Goal: Information Seeking & Learning: Find specific fact

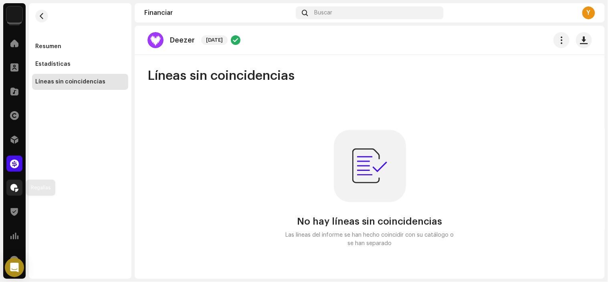
click at [20, 185] on div at bounding box center [14, 187] width 16 height 16
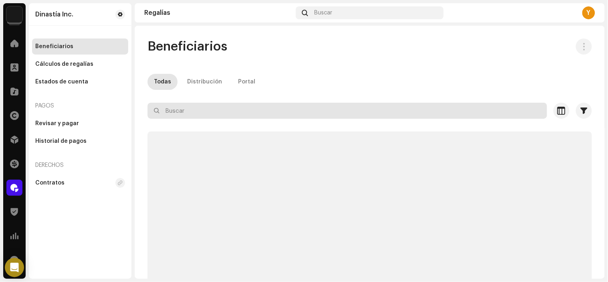
click at [205, 105] on input "text" at bounding box center [346, 111] width 399 height 16
paste input "[PERSON_NAME]"
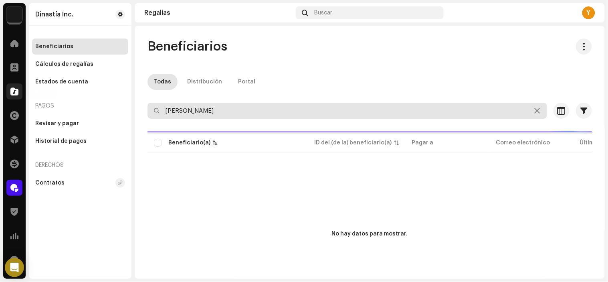
type input "[PERSON_NAME]"
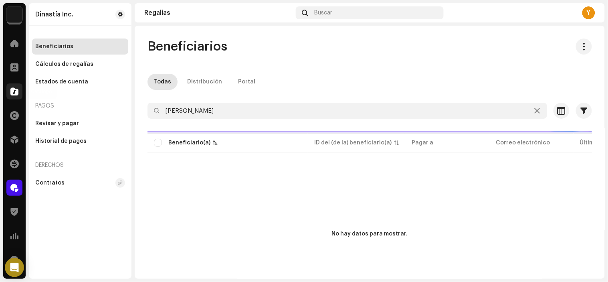
click at [12, 85] on div at bounding box center [14, 91] width 16 height 16
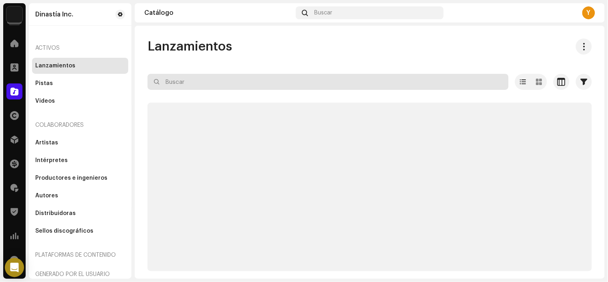
click at [184, 83] on input "text" at bounding box center [327, 82] width 361 height 16
paste input "[PERSON_NAME]"
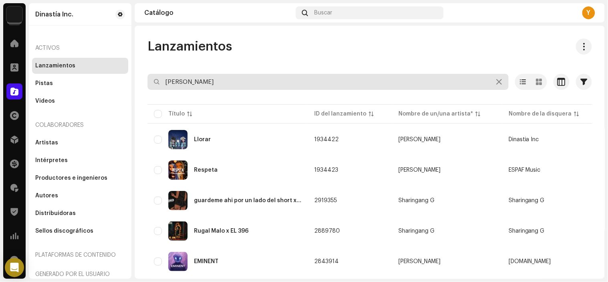
click at [167, 78] on input "[PERSON_NAME]" at bounding box center [327, 82] width 361 height 16
type input "[PERSON_NAME]"
click at [238, 43] on div "Lanzamientos" at bounding box center [369, 46] width 444 height 16
click at [226, 76] on input "[PERSON_NAME]" at bounding box center [327, 82] width 361 height 16
click at [225, 78] on input "[PERSON_NAME]" at bounding box center [327, 82] width 361 height 16
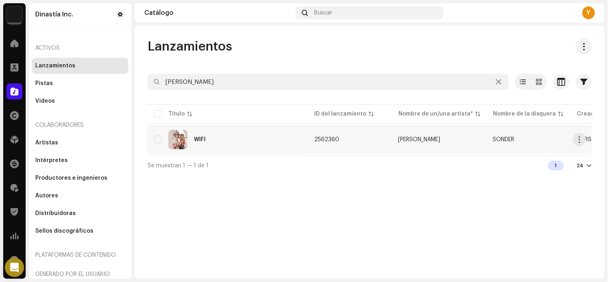
click at [218, 138] on div "WIFI" at bounding box center [227, 139] width 147 height 19
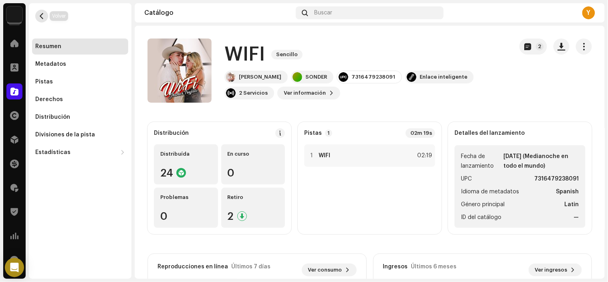
click at [36, 17] on button "button" at bounding box center [41, 16] width 13 height 13
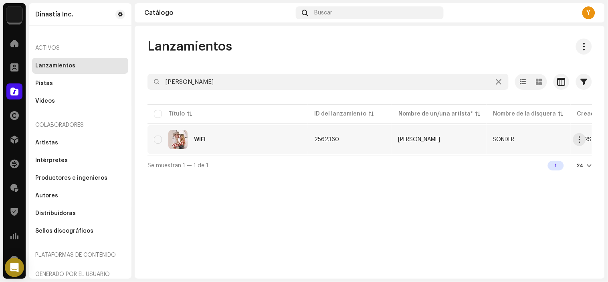
click at [235, 130] on div "WIFI" at bounding box center [227, 139] width 147 height 19
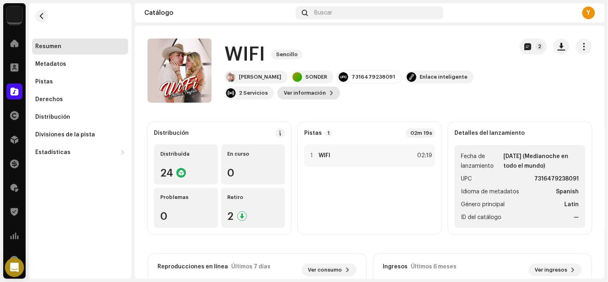
click at [329, 91] on span at bounding box center [331, 93] width 5 height 6
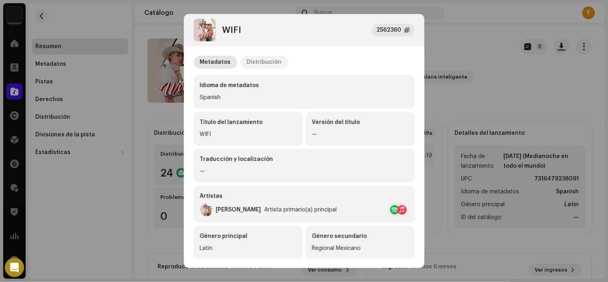
click at [268, 66] on div "Distribución" at bounding box center [264, 62] width 35 height 13
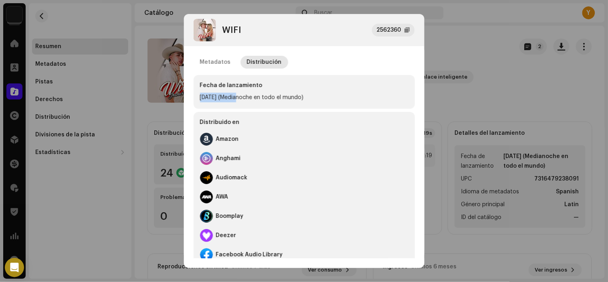
drag, startPoint x: 198, startPoint y: 99, endPoint x: 232, endPoint y: 99, distance: 34.1
click at [232, 99] on div "Fecha de lanzamiento [DATE] (Medianoche en todo el mundo)" at bounding box center [304, 92] width 221 height 34
click at [391, 93] on div "[DATE] (Medianoche en todo el mundo)" at bounding box center [304, 98] width 208 height 10
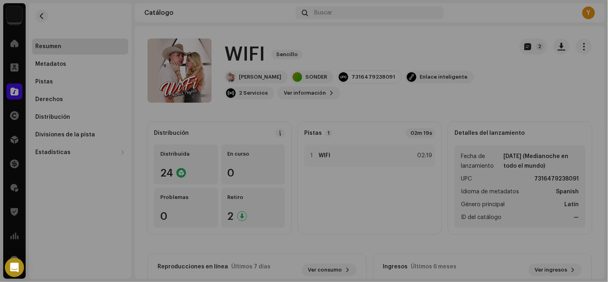
click at [430, 89] on div "WIFI 2562360 Metadatos Distribución Fecha de lanzamiento [DATE] (Medianoche en …" at bounding box center [304, 141] width 608 height 282
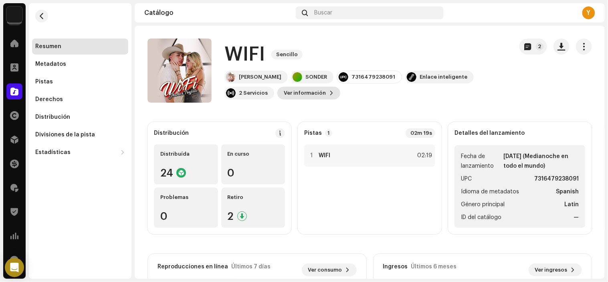
click at [295, 96] on span "Ver información" at bounding box center [305, 93] width 42 height 16
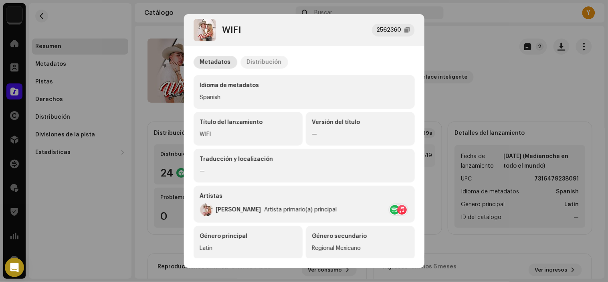
click at [270, 63] on div "Distribución" at bounding box center [264, 62] width 35 height 13
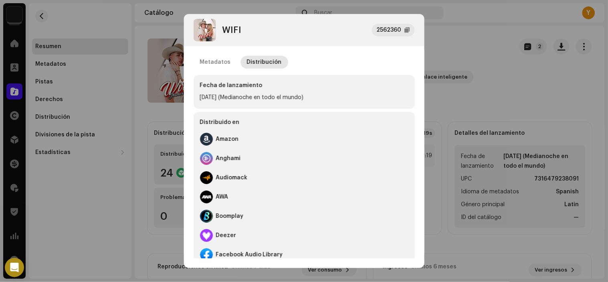
click at [220, 100] on div "[DATE] (Medianoche en todo el mundo)" at bounding box center [304, 98] width 208 height 10
drag, startPoint x: 218, startPoint y: 97, endPoint x: 228, endPoint y: 97, distance: 10.4
click at [228, 97] on div "[DATE] (Medianoche en todo el mundo)" at bounding box center [304, 98] width 208 height 10
drag, startPoint x: 232, startPoint y: 97, endPoint x: 215, endPoint y: 97, distance: 16.4
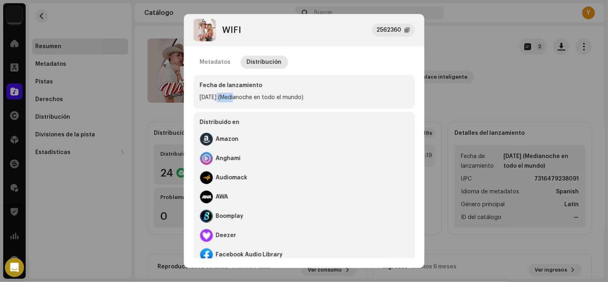
click at [215, 97] on div "[DATE] (Medianoche en todo el mundo)" at bounding box center [304, 98] width 208 height 10
click at [220, 100] on div "[DATE] (Medianoche en todo el mundo)" at bounding box center [304, 98] width 208 height 10
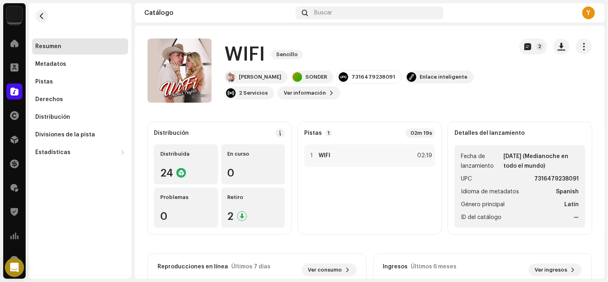
click at [428, 111] on div "WIFI 2562360 Metadatos Distribución Fecha de lanzamiento [DATE] (Medianoche en …" at bounding box center [304, 141] width 608 height 282
click at [287, 98] on span "Ver información" at bounding box center [305, 93] width 42 height 16
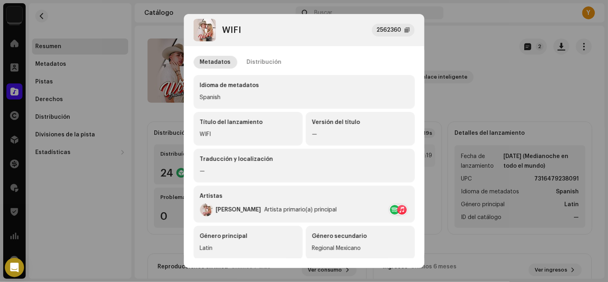
click at [263, 52] on div "Metadatos Distribución Idioma de metadatos Spanish Título del lanzamiento WIFI …" at bounding box center [304, 152] width 240 height 212
click at [262, 59] on div "Distribución" at bounding box center [264, 62] width 35 height 13
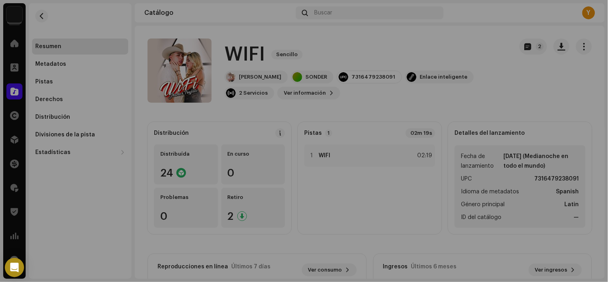
click at [89, 146] on div "WIFI 2562360 Metadatos Distribución Fecha de lanzamiento [DATE] (Medianoche en …" at bounding box center [304, 141] width 608 height 282
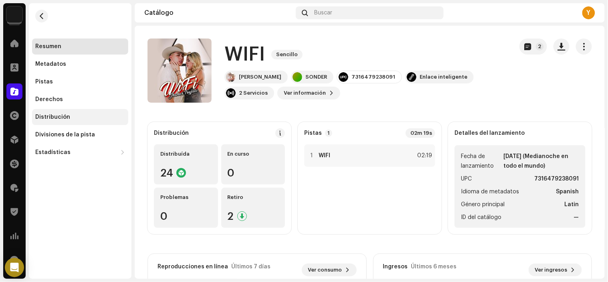
click at [81, 118] on div "Distribución" at bounding box center [80, 117] width 90 height 6
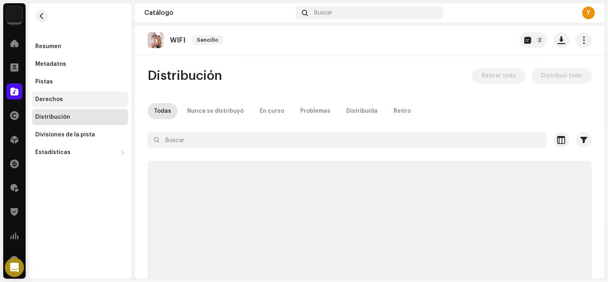
click at [78, 105] on div "Derechos" at bounding box center [80, 99] width 96 height 16
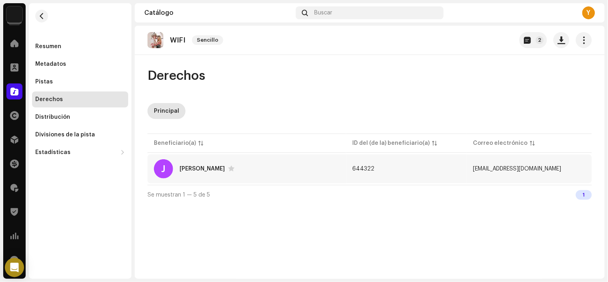
click at [261, 171] on div "[PERSON_NAME]" at bounding box center [247, 168] width 186 height 19
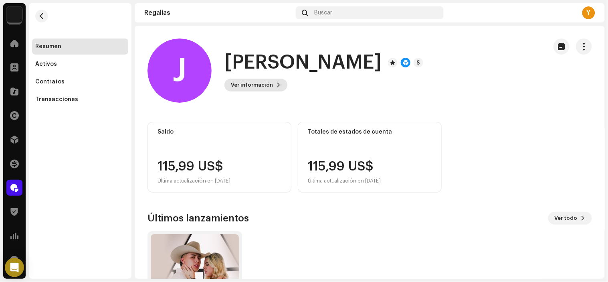
click at [246, 91] on span "Ver información" at bounding box center [252, 85] width 42 height 16
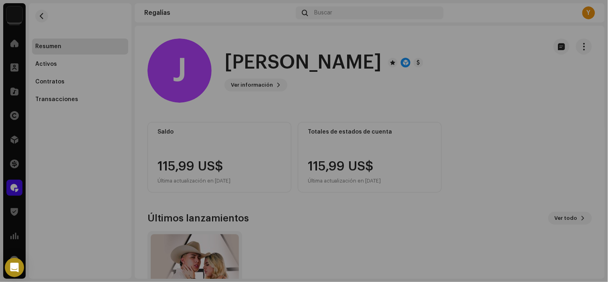
click at [459, 115] on div "J [PERSON_NAME] 644322 Tipo Beneficiario(a) de la distribución Pagar a nombre d…" at bounding box center [304, 141] width 608 height 282
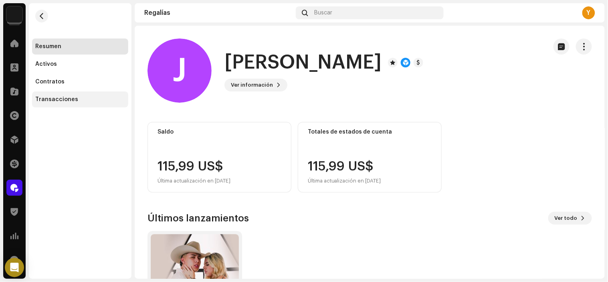
click at [55, 96] on div "Transacciones" at bounding box center [56, 99] width 43 height 6
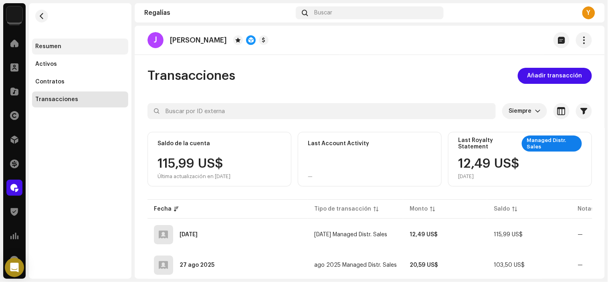
click at [68, 44] on div "Resumen" at bounding box center [80, 46] width 90 height 6
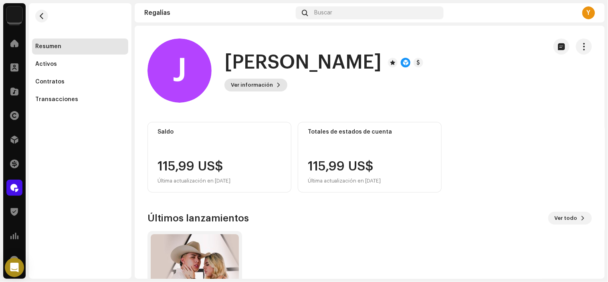
click at [243, 83] on span "Ver información" at bounding box center [252, 85] width 42 height 16
click at [489, 133] on div "J [PERSON_NAME] 644322 Tipo Beneficiario(a) de la distribución Pagar a nombre d…" at bounding box center [304, 141] width 608 height 282
click at [42, 15] on span "button" at bounding box center [42, 16] width 6 height 6
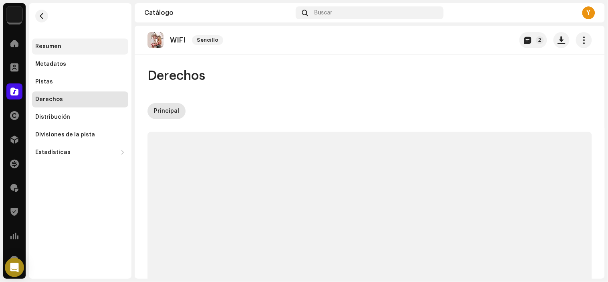
click at [63, 50] on div "Resumen" at bounding box center [80, 46] width 96 height 16
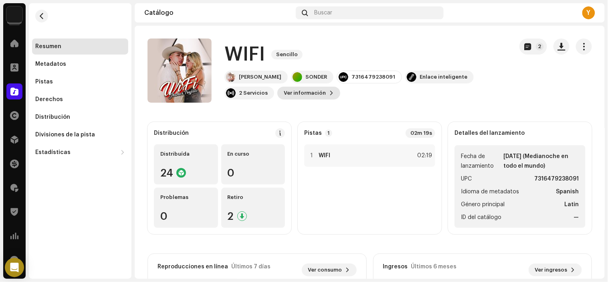
click at [290, 94] on span "Ver información" at bounding box center [305, 93] width 42 height 16
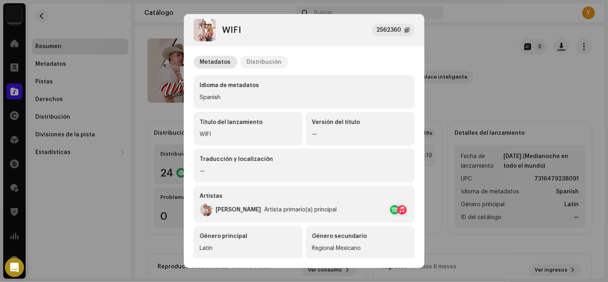
click at [247, 65] on div "Distribución" at bounding box center [264, 62] width 35 height 13
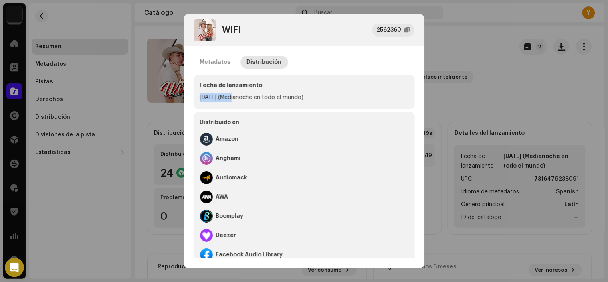
drag, startPoint x: 197, startPoint y: 94, endPoint x: 230, endPoint y: 101, distance: 33.9
click at [230, 101] on div "Fecha de lanzamiento [DATE] (Medianoche en todo el mundo)" at bounding box center [304, 92] width 221 height 34
copy div "12 dic 2024"
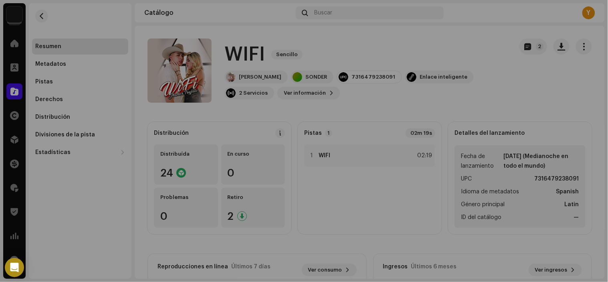
click at [139, 48] on div "WIFI 2562360 Metadatos Distribución Fecha de lanzamiento [DATE] (Medianoche en …" at bounding box center [304, 141] width 608 height 282
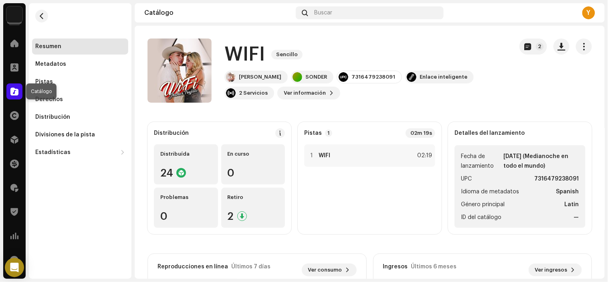
click at [11, 88] on span at bounding box center [14, 91] width 8 height 6
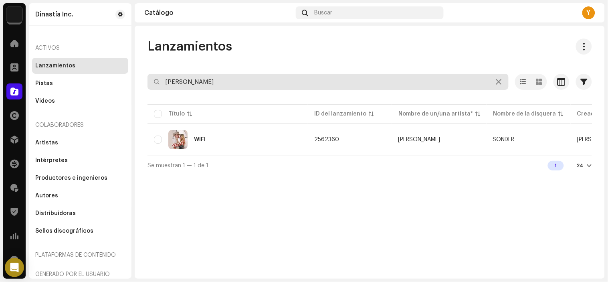
drag, startPoint x: 214, startPoint y: 81, endPoint x: 18, endPoint y: 82, distance: 195.5
click at [0, 89] on div "Dinastía Inc. Inicio Clientes Catálogo Derechos Distribución Financiar Regalías…" at bounding box center [304, 141] width 608 height 282
paste input "Sal y Agua"
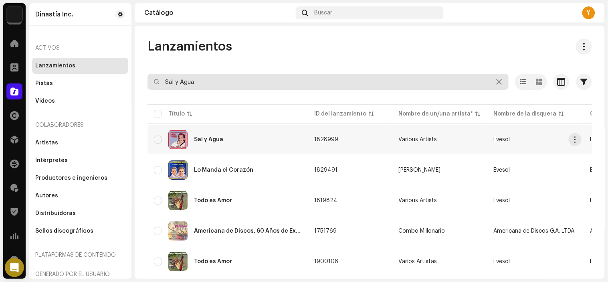
type input "Sal y Agua"
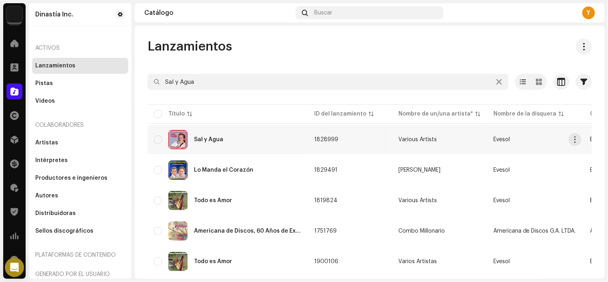
click at [258, 151] on td "Sal y Agua" at bounding box center [227, 139] width 160 height 29
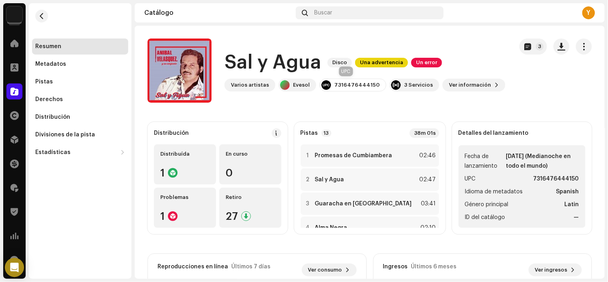
click at [366, 82] on div "7316476444150" at bounding box center [356, 85] width 45 height 6
copy div "7316476444150"
click at [16, 177] on div "Regalías" at bounding box center [14, 187] width 22 height 22
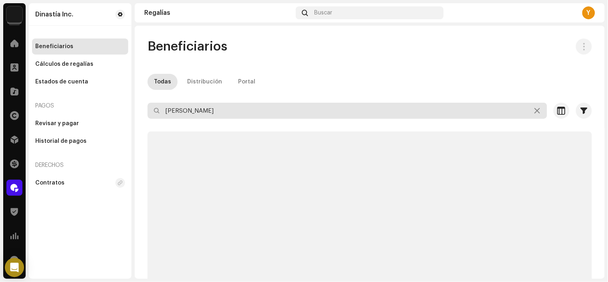
paste input "[EMAIL_ADDRESS][DOMAIN_NAME]"
drag, startPoint x: 214, startPoint y: 113, endPoint x: 0, endPoint y: 106, distance: 213.7
click at [0, 106] on div "Dinastía Inc. Inicio Clientes Catálogo Derechos Distribución Financiar Regalías…" at bounding box center [304, 141] width 608 height 282
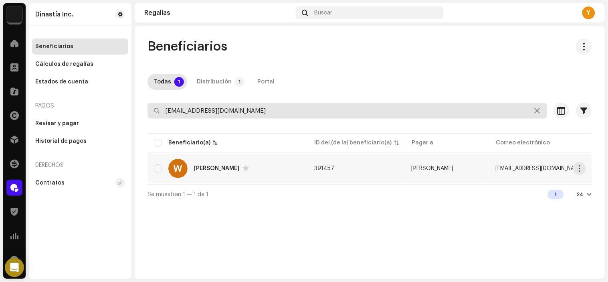
type input "[EMAIL_ADDRESS][DOMAIN_NAME]"
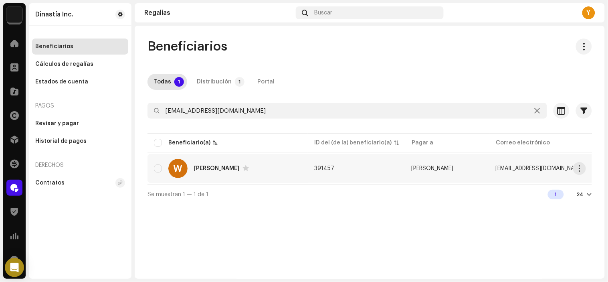
click at [207, 166] on div "[PERSON_NAME]" at bounding box center [216, 168] width 45 height 6
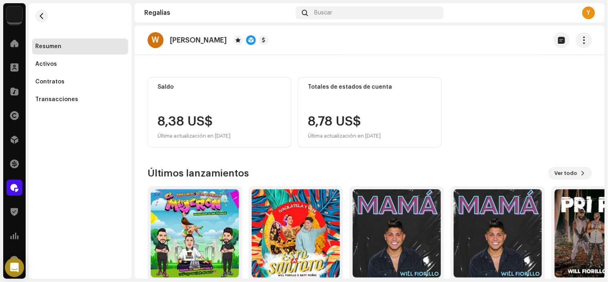
scroll to position [80, 0]
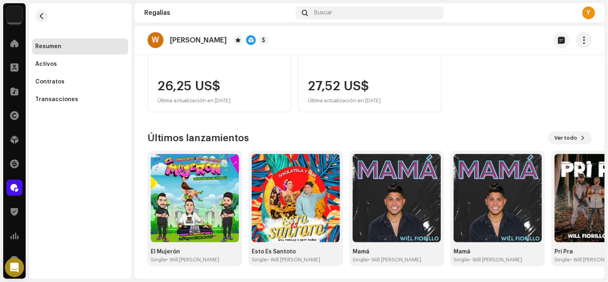
click at [74, 51] on div "Resumen" at bounding box center [80, 46] width 96 height 16
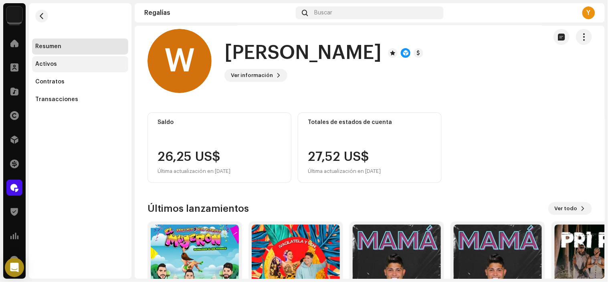
scroll to position [0, 0]
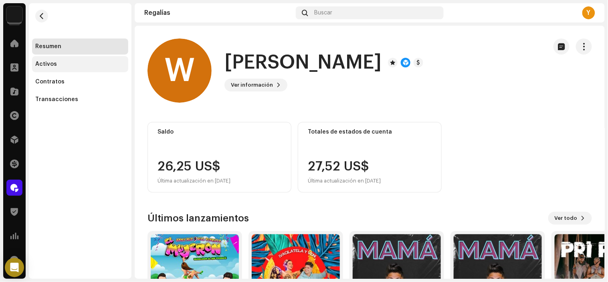
click at [63, 62] on div "Activos" at bounding box center [80, 64] width 90 height 6
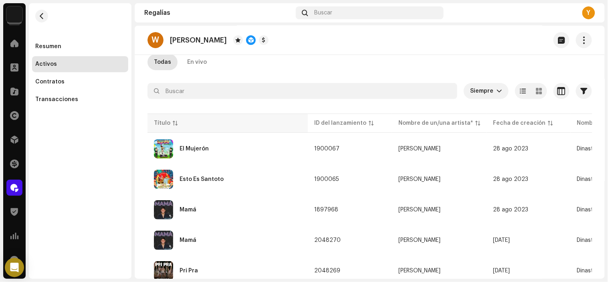
scroll to position [107, 0]
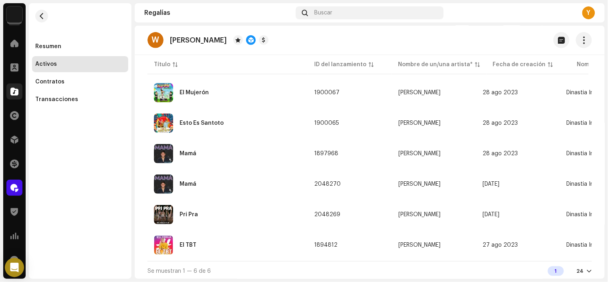
click at [6, 95] on div at bounding box center [14, 91] width 16 height 16
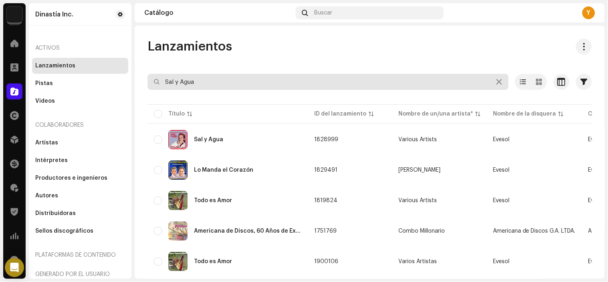
paste input "8433391536674"
drag, startPoint x: 235, startPoint y: 83, endPoint x: 0, endPoint y: 77, distance: 235.2
click at [0, 77] on div "Dinastía Inc. Inicio Clientes Catálogo Derechos Distribución Financiar Regalías…" at bounding box center [304, 141] width 608 height 282
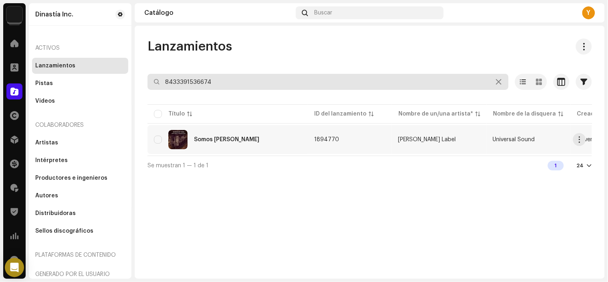
type input "8433391536674"
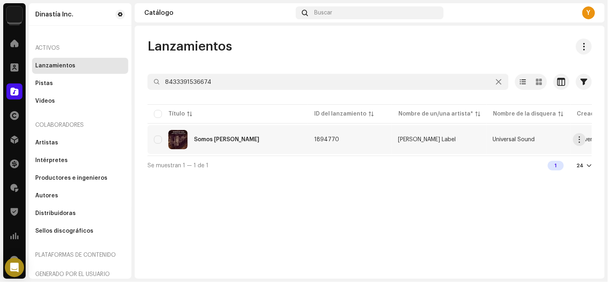
click at [247, 137] on div "Somos [PERSON_NAME]" at bounding box center [227, 139] width 147 height 19
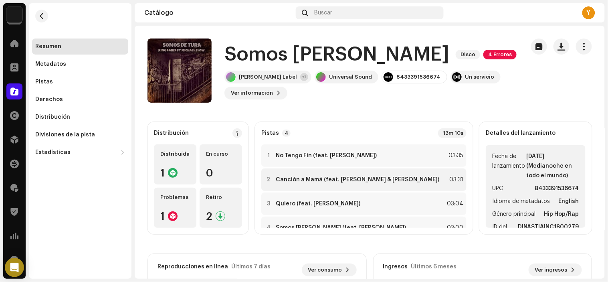
scroll to position [18, 0]
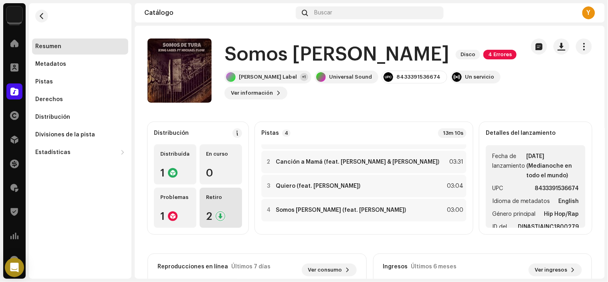
click at [235, 199] on div "Retiro" at bounding box center [221, 197] width 30 height 6
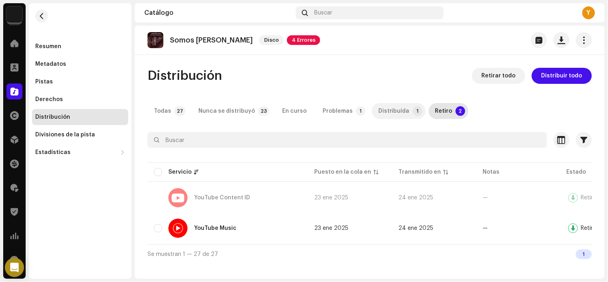
click at [383, 106] on div "Distribuída" at bounding box center [393, 111] width 31 height 16
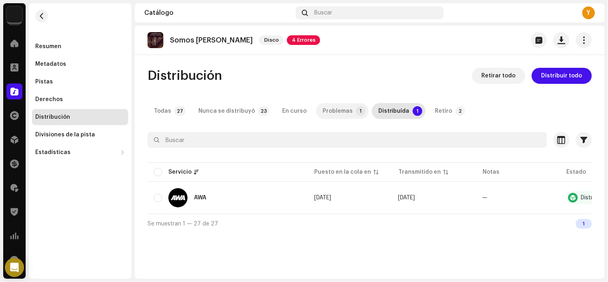
click at [356, 112] on p-badge "1" at bounding box center [361, 111] width 10 height 10
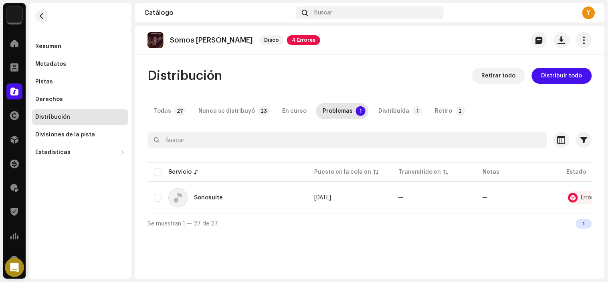
click at [21, 93] on div at bounding box center [14, 91] width 16 height 16
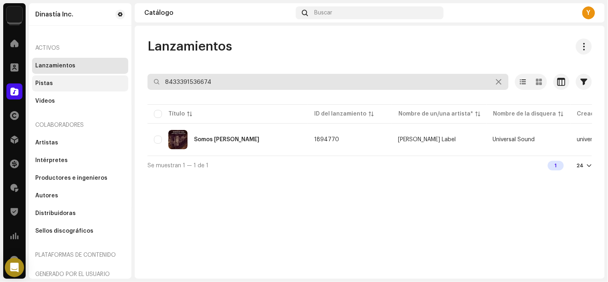
drag, startPoint x: 223, startPoint y: 80, endPoint x: 66, endPoint y: 78, distance: 156.7
click at [67, 78] on div "Dinastía Inc. Inicio Clientes Catálogo Derechos Distribución Financiar Regalías…" at bounding box center [304, 141] width 608 height 282
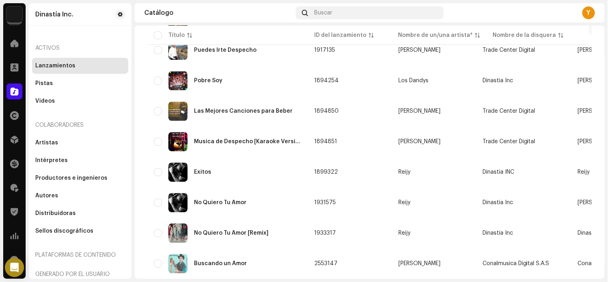
scroll to position [594, 0]
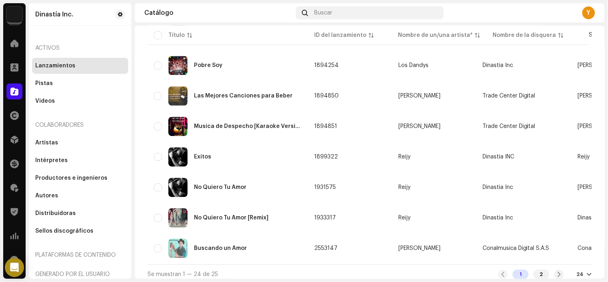
type input "no quiero tu amor"
click at [526, 269] on div "1 2" at bounding box center [531, 274] width 66 height 10
click at [535, 270] on div "2" at bounding box center [541, 274] width 16 height 10
